Goal: Transaction & Acquisition: Purchase product/service

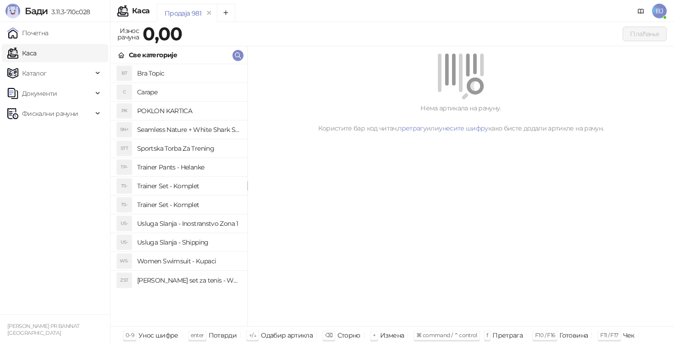
click at [326, 153] on div "Нема артикала на рачуну. Користите бар код читач, претрагу или унесите шифру ка…" at bounding box center [461, 186] width 426 height 281
click at [199, 167] on h4 "Trainer Pants - Helanke" at bounding box center [188, 167] width 103 height 15
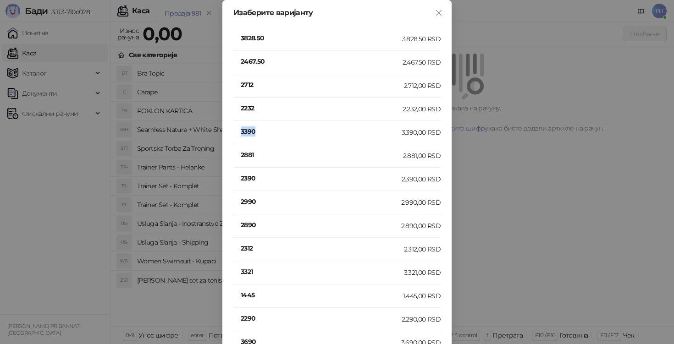
click at [251, 128] on h4 "3390" at bounding box center [321, 132] width 161 height 10
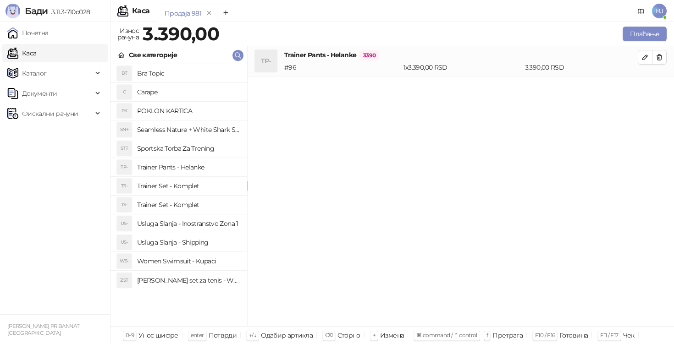
click at [210, 241] on h4 "Usluga Slanja - Shipping" at bounding box center [188, 242] width 103 height 15
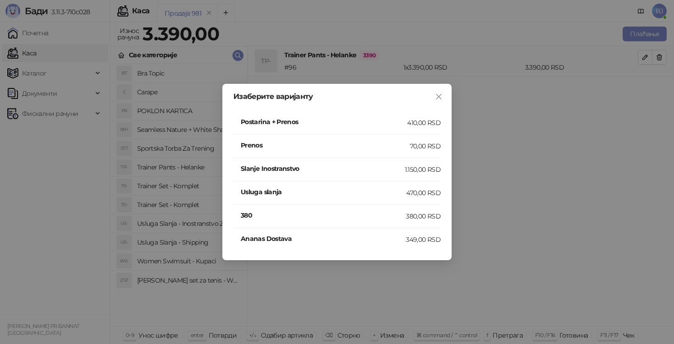
click at [401, 127] on div "Postarina + Prenos" at bounding box center [324, 123] width 166 height 12
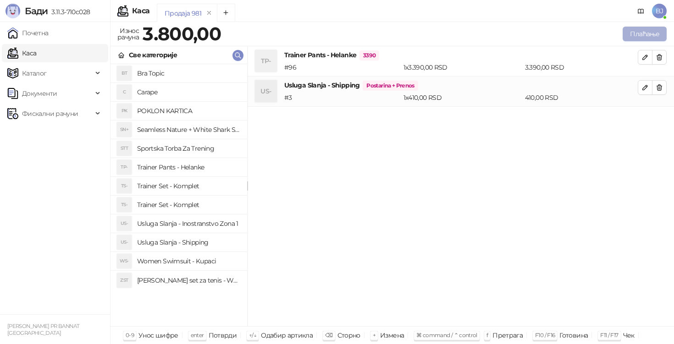
click at [647, 32] on button "Плаћање" at bounding box center [645, 34] width 44 height 15
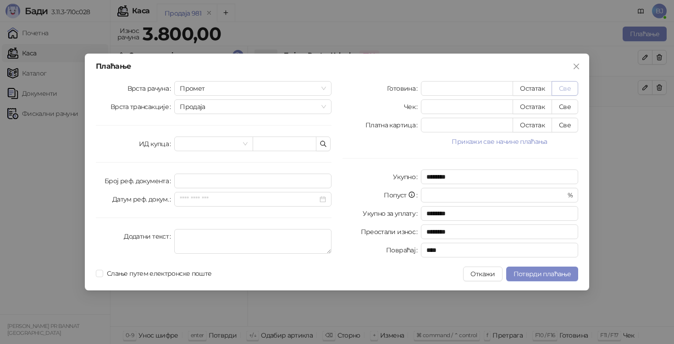
click at [565, 85] on button "Све" at bounding box center [565, 88] width 27 height 15
type input "****"
click at [568, 121] on button "Све" at bounding box center [565, 125] width 27 height 15
type input "*"
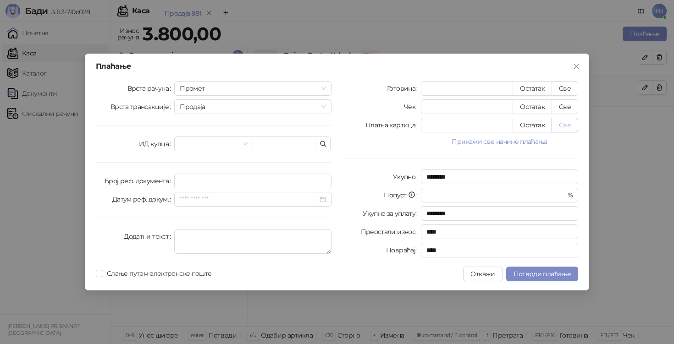
type input "****"
click at [521, 278] on button "Потврди плаћање" at bounding box center [542, 274] width 72 height 15
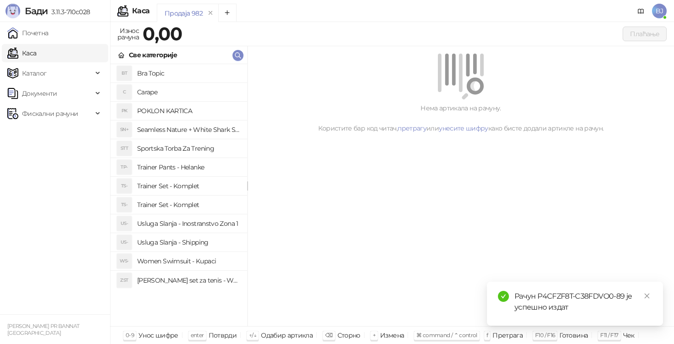
click at [479, 248] on div "Нема артикала на рачуну. Користите бар код читач, претрагу или унесите шифру ка…" at bounding box center [461, 186] width 426 height 281
click at [647, 301] on link "Close" at bounding box center [647, 296] width 10 height 10
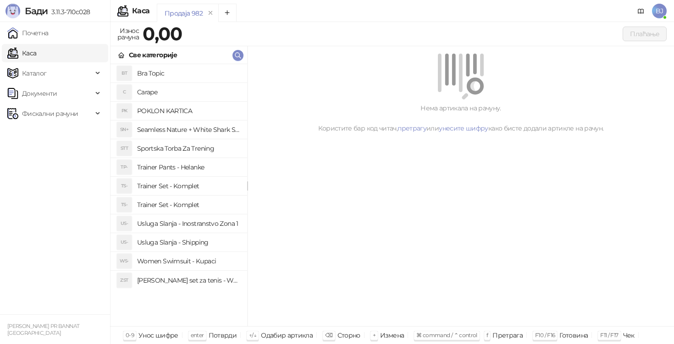
click at [463, 218] on div "Нема артикала на рачуну. Користите бар код читач, претрагу или унесите шифру ка…" at bounding box center [461, 186] width 426 height 281
